Goal: Task Accomplishment & Management: Manage account settings

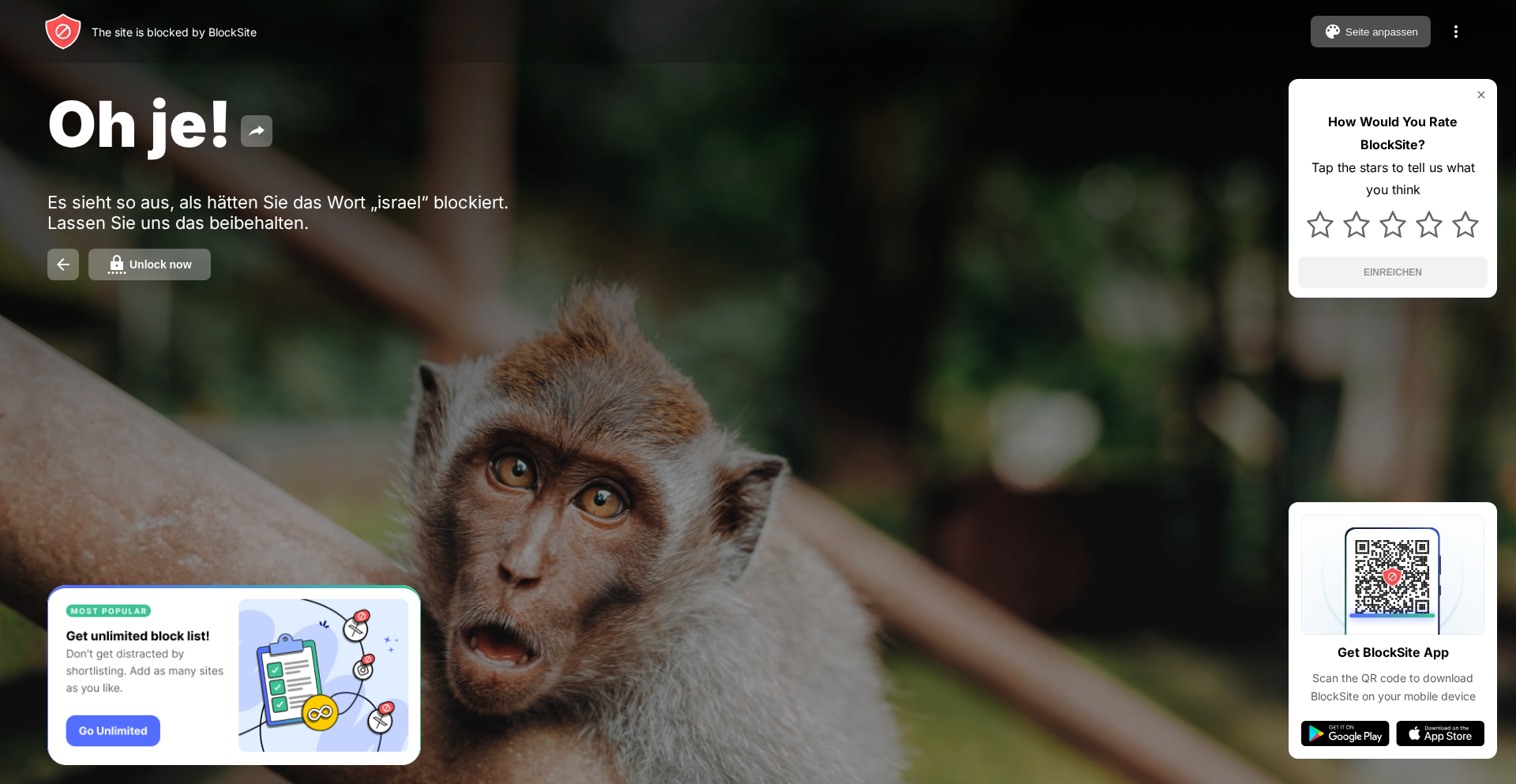
click at [169, 260] on div "Unlock now" at bounding box center [160, 264] width 62 height 13
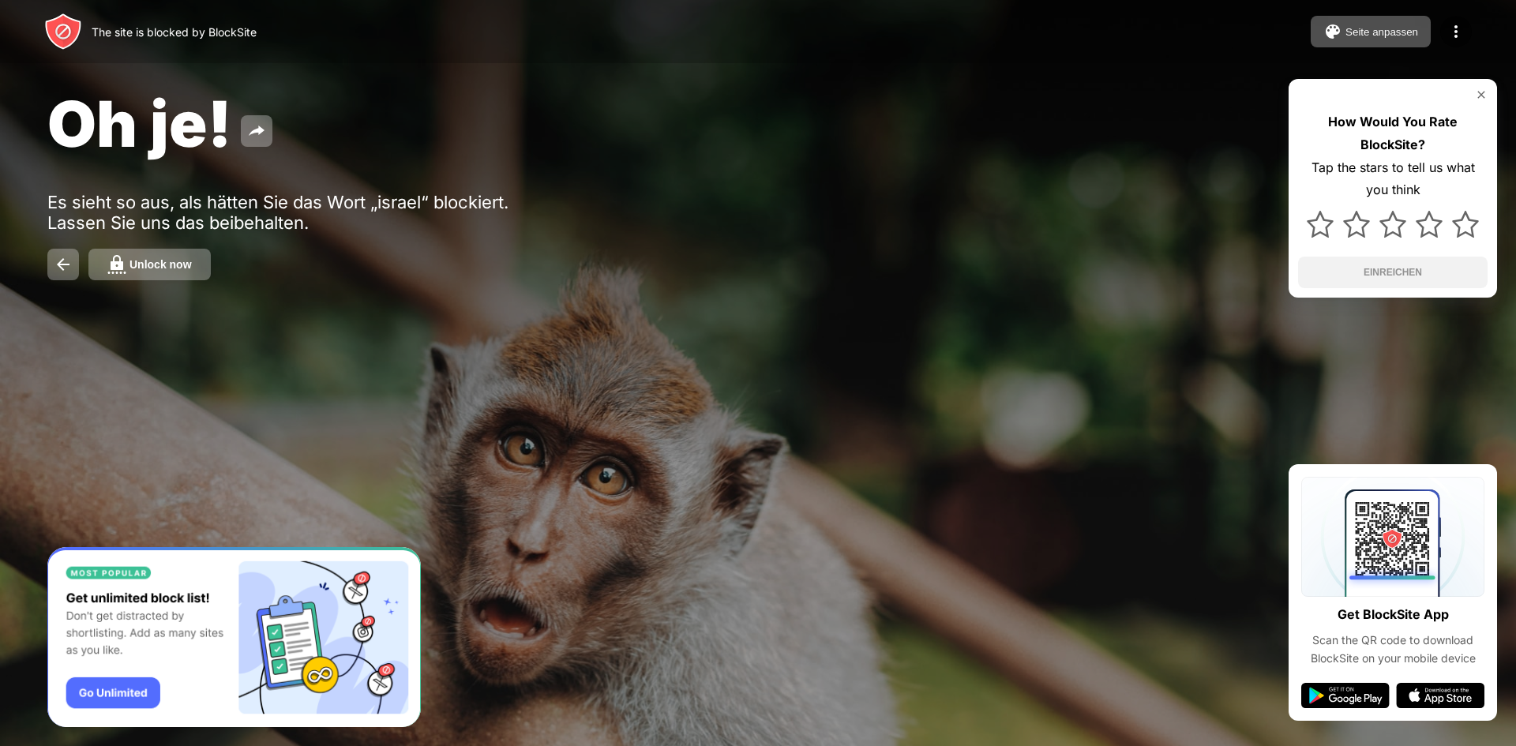
click at [129, 267] on button "Unlock now" at bounding box center [149, 265] width 122 height 32
click at [193, 268] on button "Unlock now" at bounding box center [149, 265] width 122 height 32
